Goal: Task Accomplishment & Management: Use online tool/utility

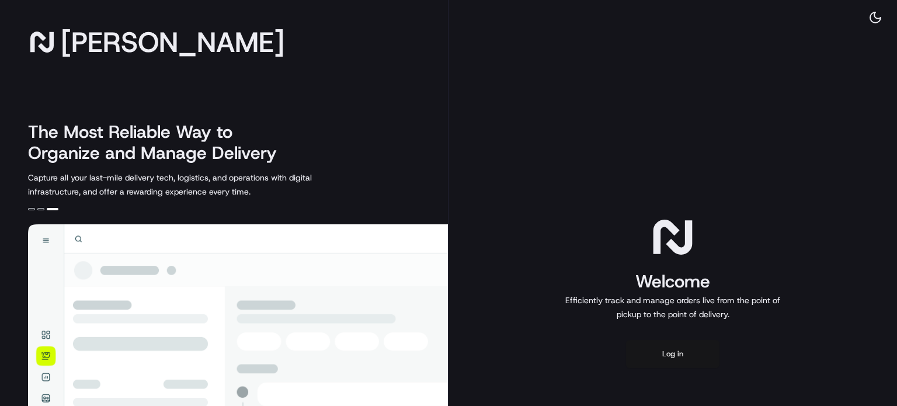
click at [651, 356] on button "Log in" at bounding box center [672, 354] width 93 height 28
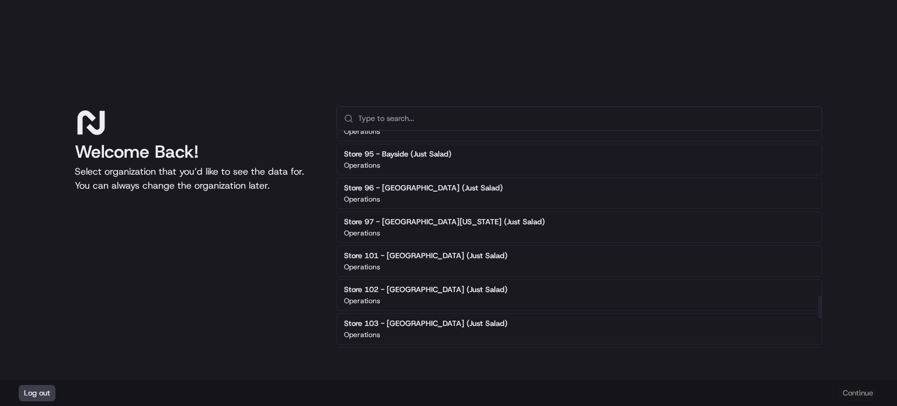
scroll to position [1549, 0]
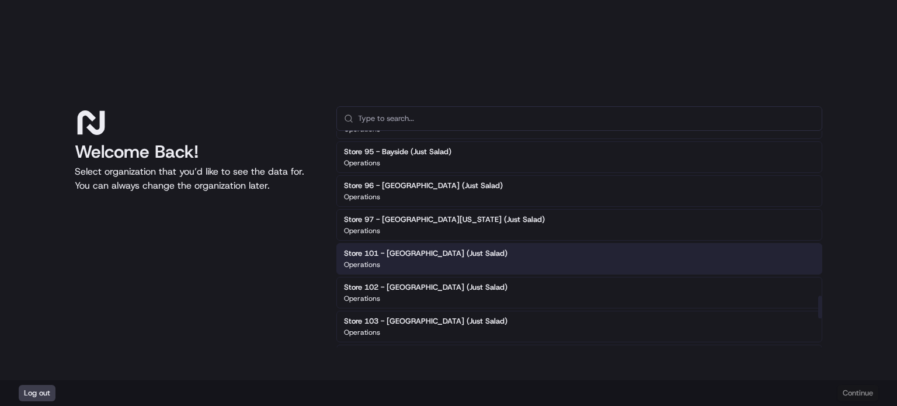
click at [476, 260] on div "Operations" at bounding box center [425, 264] width 163 height 9
click at [872, 385] on button "Continue" at bounding box center [857, 393] width 41 height 16
